Goal: Information Seeking & Learning: Learn about a topic

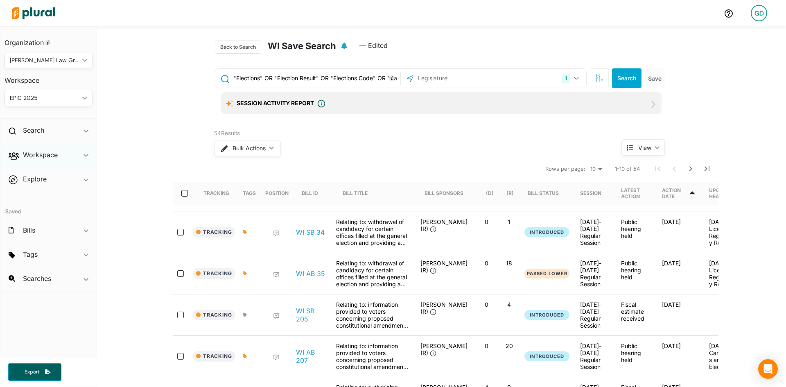
click at [81, 146] on div "Workspace ic_keyboard_arrow_down" at bounding box center [48, 156] width 96 height 22
click at [55, 201] on div "Members Bills Tags Saved Searches Activity" at bounding box center [48, 198] width 96 height 63
click at [53, 203] on h4 "Saved Searches" at bounding box center [51, 207] width 76 height 8
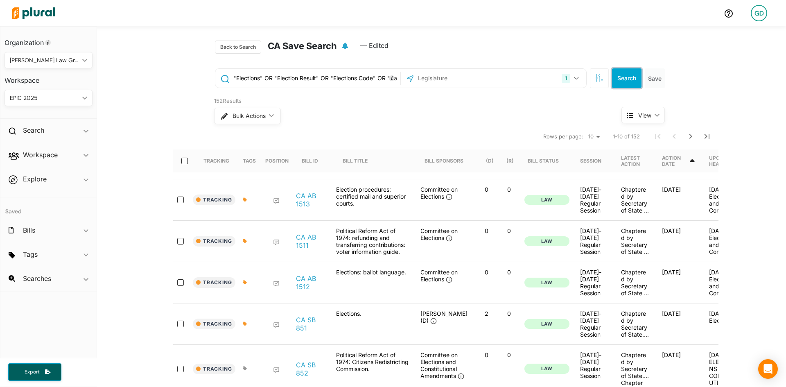
click at [612, 78] on button "Search" at bounding box center [626, 78] width 29 height 20
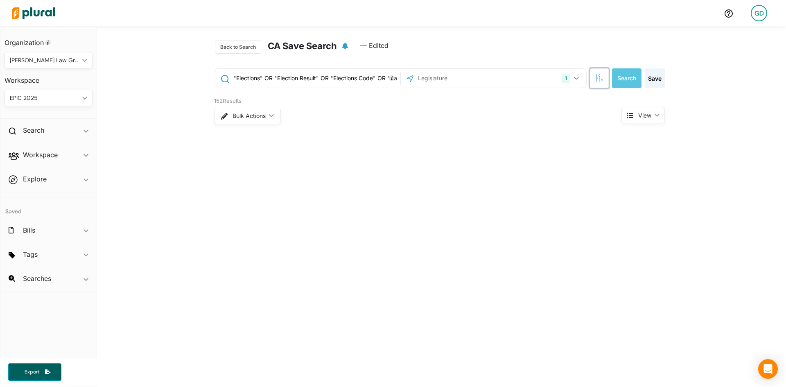
click at [597, 78] on icon "button" at bounding box center [599, 78] width 8 height 8
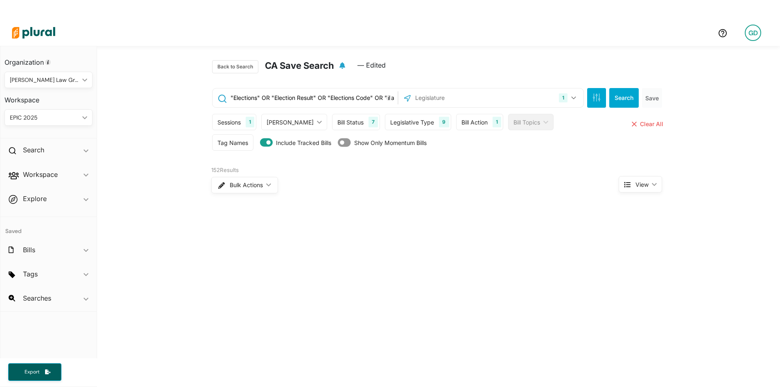
click at [451, 112] on div "Sessions 1 Current Sessions [DATE]-[DATE], Special Session [PHONE_NUMBER][DATE]…" at bounding box center [438, 133] width 440 height 50
click at [461, 124] on div "Bill Action" at bounding box center [474, 122] width 26 height 9
click at [479, 164] on div "Bill Action" at bounding box center [514, 160] width 92 height 9
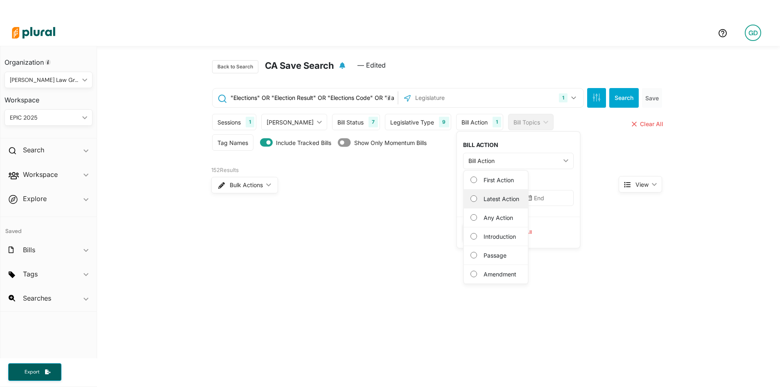
click at [484, 204] on div "Latest Action" at bounding box center [496, 198] width 64 height 19
click at [483, 195] on label "Latest Action" at bounding box center [501, 198] width 36 height 9
click at [470, 195] on Action "Latest Action" at bounding box center [473, 198] width 7 height 7
click at [466, 196] on input "text" at bounding box center [488, 198] width 50 height 16
click at [502, 271] on button "7 [DATE] ([DATE])" at bounding box center [510, 271] width 16 height 16
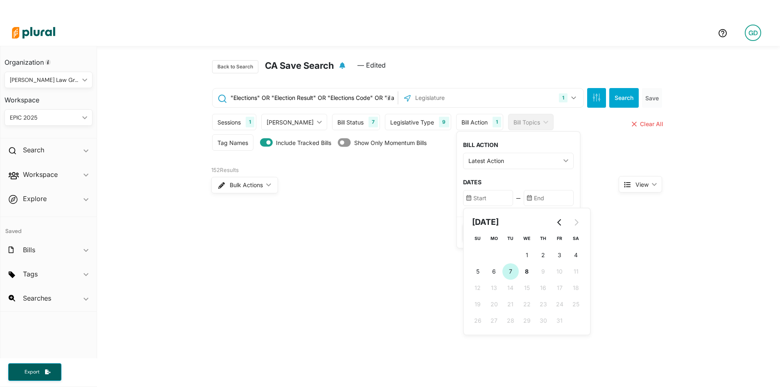
type input "[DATE]"
click at [523, 197] on input "text" at bounding box center [548, 198] width 50 height 16
click at [579, 264] on button "8 [DATE] ([DATE])" at bounding box center [587, 271] width 16 height 16
type input "[DATE]"
click at [463, 228] on button "Save" at bounding box center [481, 232] width 37 height 18
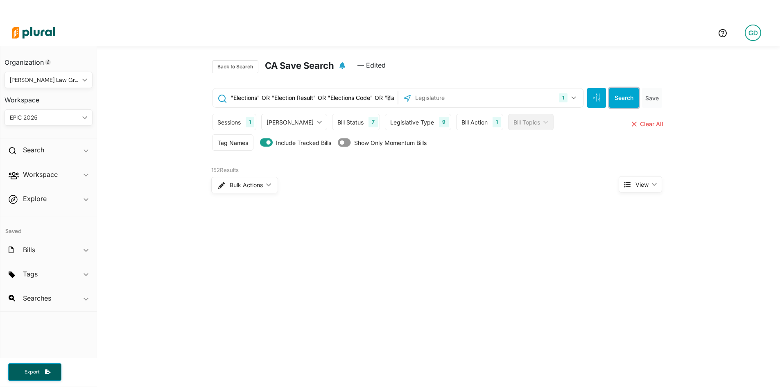
click at [613, 106] on button "Search" at bounding box center [623, 98] width 29 height 20
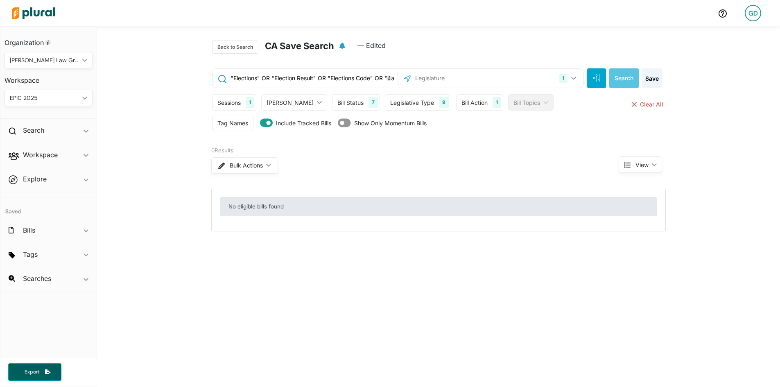
click at [456, 96] on div "Bill Action 1" at bounding box center [479, 102] width 47 height 16
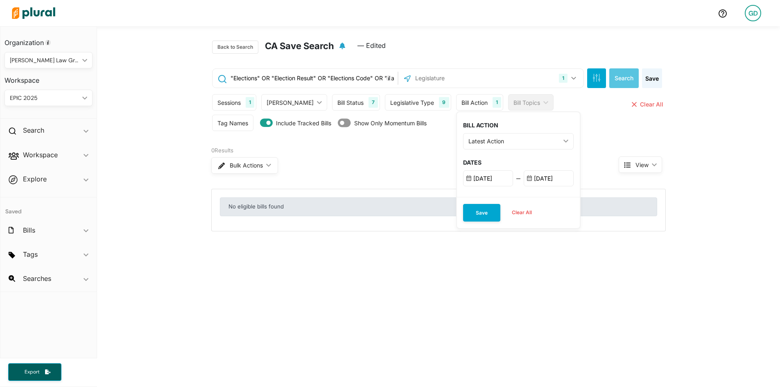
click at [466, 182] on input "[DATE]" at bounding box center [488, 178] width 50 height 16
click at [492, 252] on span "6" at bounding box center [494, 251] width 4 height 9
type input "[DATE]"
click at [464, 153] on div "BILL ACTION Latest Action ic_keyboard_arrow_down First Action Latest Action Any…" at bounding box center [518, 154] width 123 height 85
click at [465, 206] on button "Save" at bounding box center [481, 213] width 37 height 18
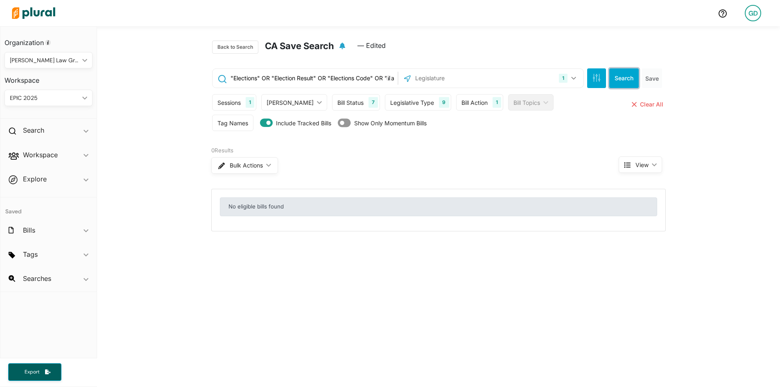
click at [615, 80] on button "Search" at bounding box center [623, 78] width 29 height 20
click at [595, 76] on icon "button" at bounding box center [596, 78] width 8 height 8
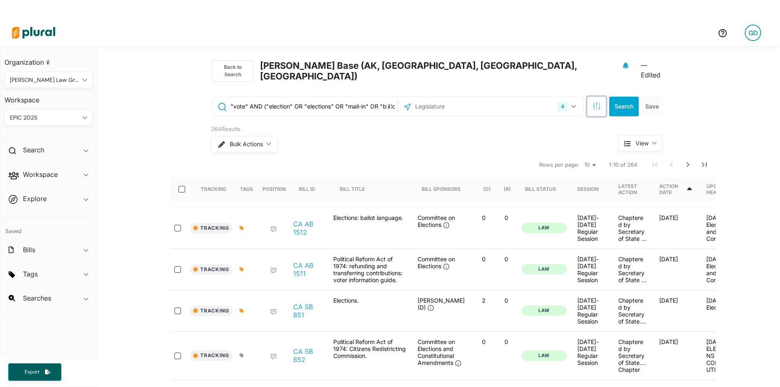
click at [595, 97] on button "button" at bounding box center [596, 107] width 19 height 20
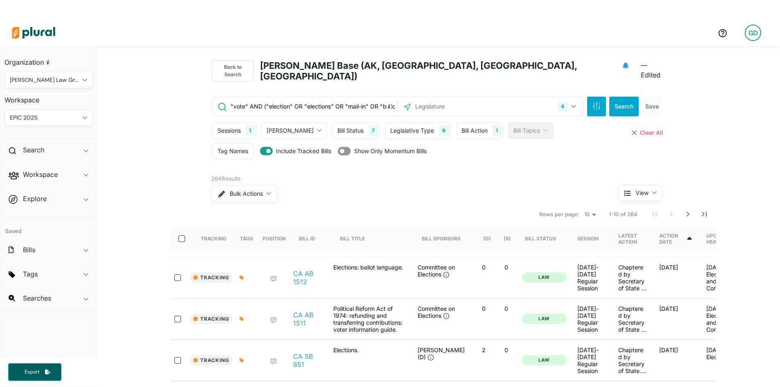
click at [461, 126] on div "Bill Action" at bounding box center [474, 130] width 26 height 9
click at [468, 165] on div "Bill Action" at bounding box center [514, 169] width 92 height 9
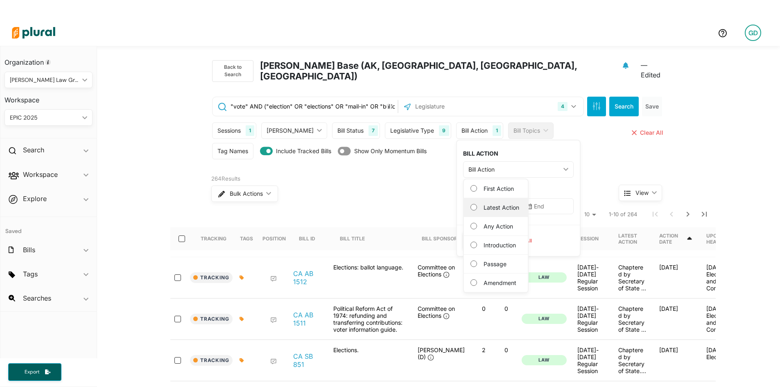
click at [489, 204] on div "Latest Action" at bounding box center [496, 207] width 64 height 19
click at [464, 198] on div "Latest Action" at bounding box center [496, 207] width 64 height 19
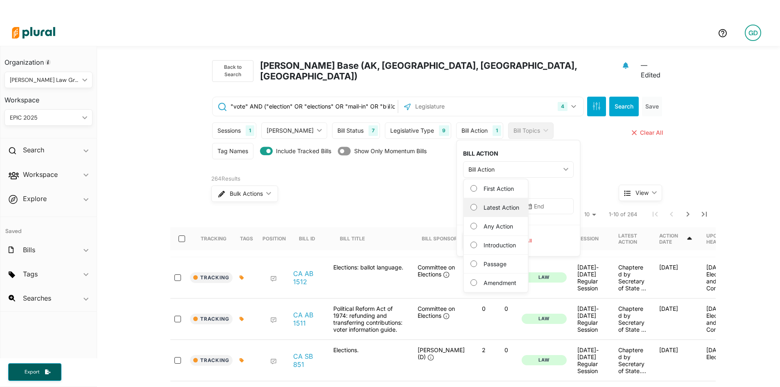
click at [483, 203] on label "Latest Action" at bounding box center [501, 207] width 36 height 9
click at [473, 204] on Action "Latest Action" at bounding box center [473, 207] width 7 height 7
click at [465, 198] on input "text" at bounding box center [488, 206] width 50 height 16
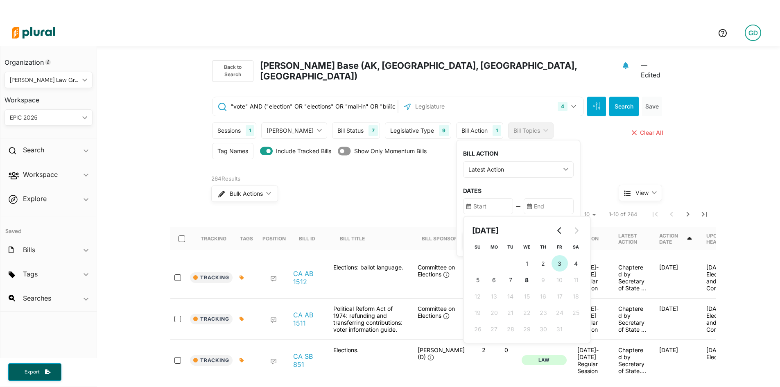
click at [551, 255] on button "3 3rd October (Friday)" at bounding box center [559, 263] width 16 height 16
type input "10/3/2025"
click at [523, 200] on input "text" at bounding box center [548, 206] width 50 height 16
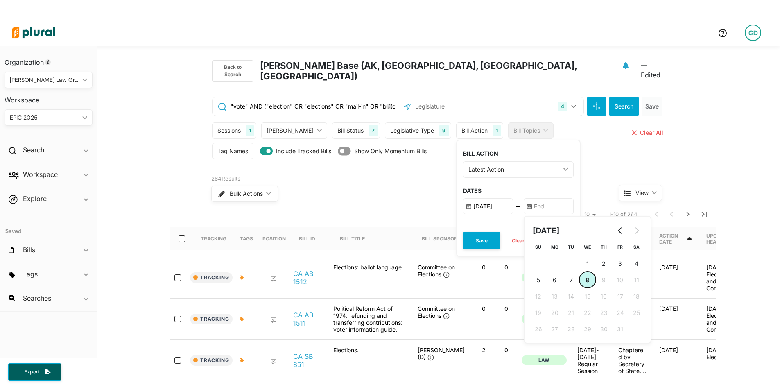
click at [585, 275] on span "8" at bounding box center [587, 279] width 4 height 9
type input "[DATE]"
click at [473, 199] on input "10/3/2025" at bounding box center [488, 206] width 50 height 16
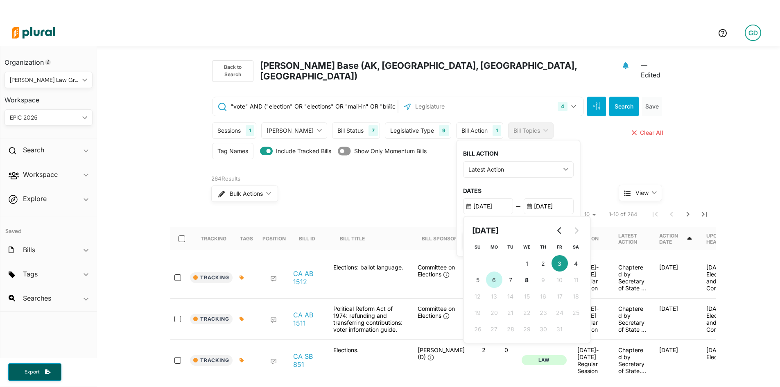
click at [492, 275] on span "6" at bounding box center [494, 279] width 4 height 9
type input "[DATE]"
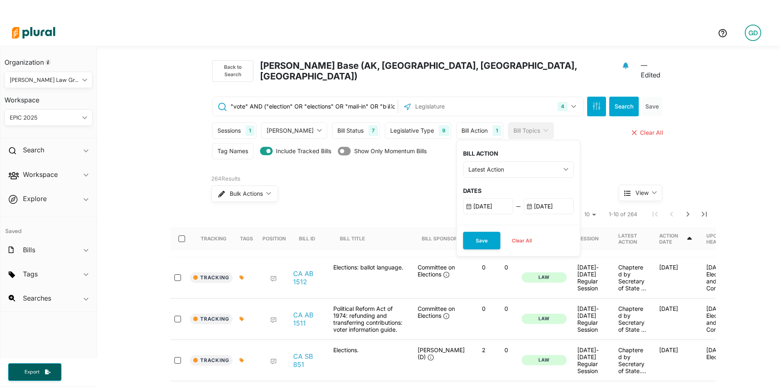
click at [481, 187] on h3 "DATES" at bounding box center [518, 190] width 110 height 7
click at [465, 232] on button "Save" at bounding box center [481, 241] width 37 height 18
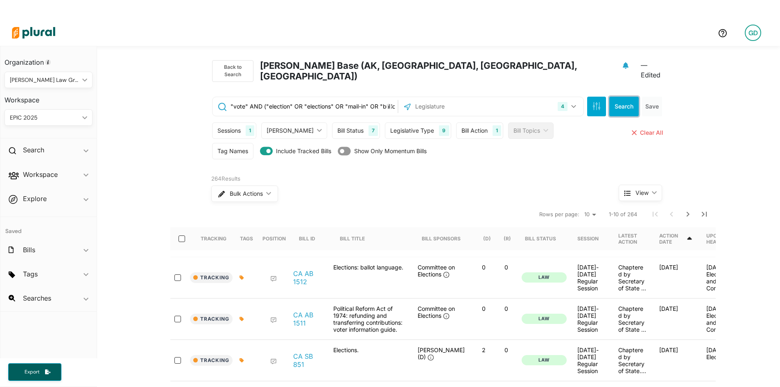
click at [620, 102] on button "Search" at bounding box center [623, 107] width 29 height 20
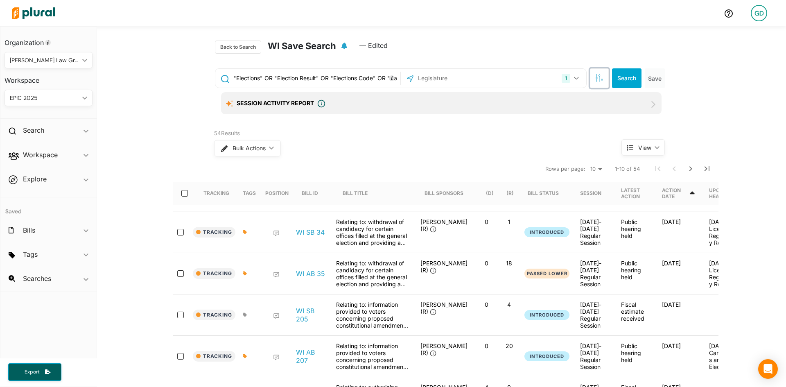
click at [592, 71] on button "button" at bounding box center [599, 78] width 19 height 20
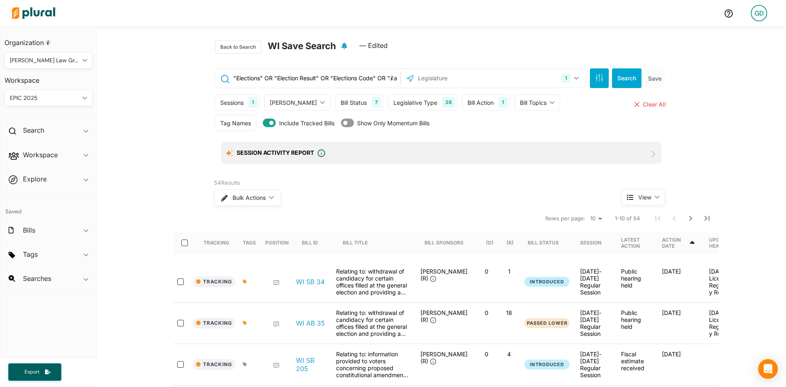
click at [467, 102] on div "Bill Action" at bounding box center [480, 102] width 26 height 9
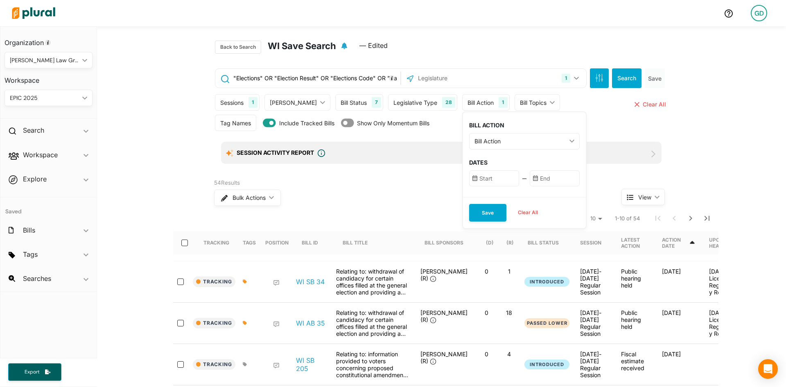
click at [489, 149] on div "Bill Action ic_keyboard_arrow_down" at bounding box center [524, 141] width 110 height 16
click at [493, 182] on label "Latest Action" at bounding box center [507, 179] width 36 height 9
click at [483, 182] on Action "Latest Action" at bounding box center [479, 179] width 7 height 7
click at [472, 183] on input "text" at bounding box center [494, 178] width 50 height 16
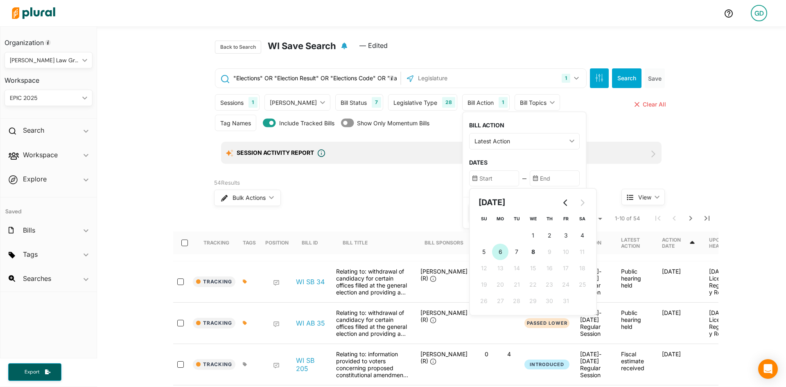
click at [498, 252] on span "6" at bounding box center [500, 251] width 4 height 9
type input "[DATE]"
click at [532, 183] on input "text" at bounding box center [555, 178] width 50 height 16
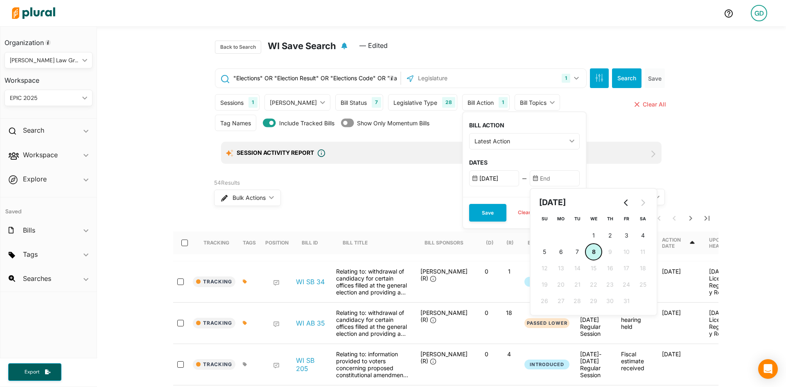
click at [585, 246] on button "8 [DATE] ([DATE])" at bounding box center [593, 251] width 16 height 16
type input "[DATE]"
click at [475, 211] on button "Save" at bounding box center [487, 213] width 37 height 18
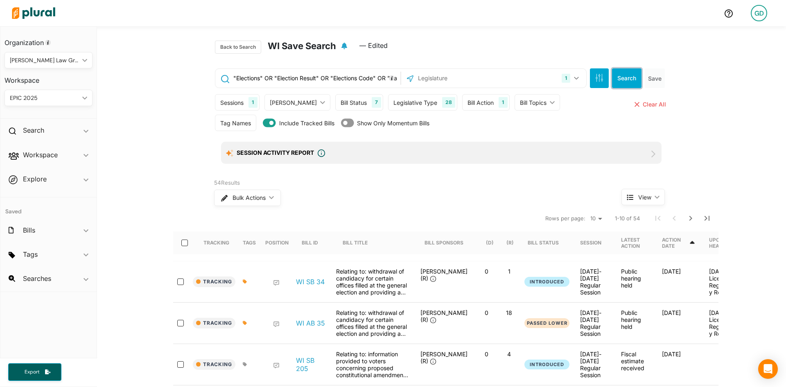
click at [618, 74] on button "Search" at bounding box center [626, 78] width 29 height 20
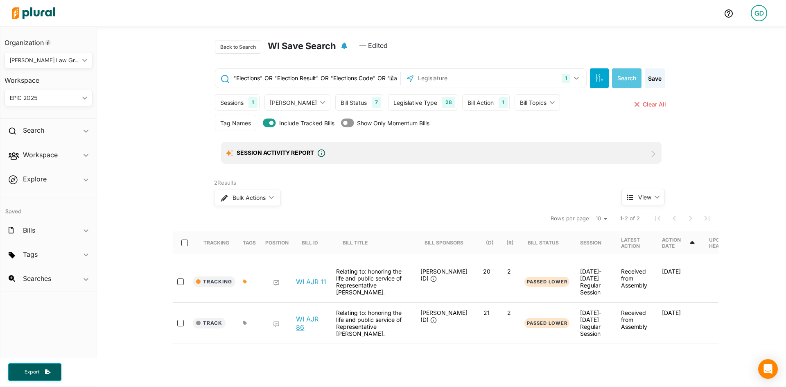
click at [309, 315] on link "WI AJR 86" at bounding box center [311, 323] width 31 height 16
